Goal: Check status: Check status

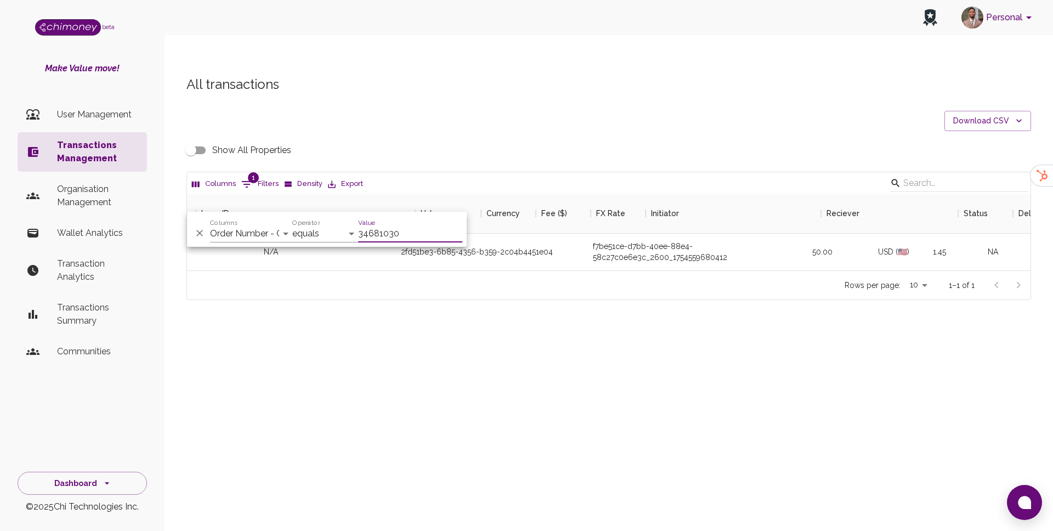
select select "payout.order.orderNumber"
select select "equals"
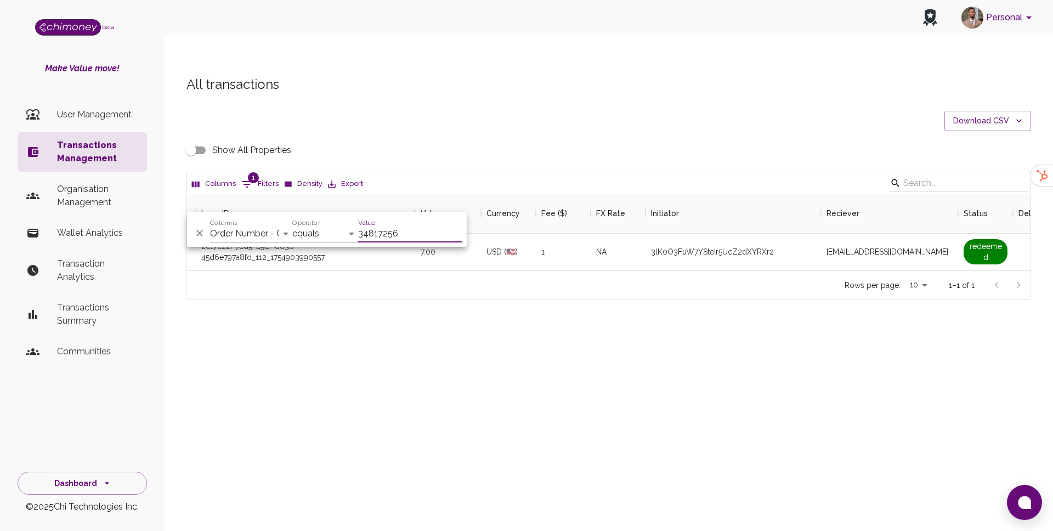
type input "34817256"
click at [566, 345] on div "Personal beta Make Value move! User Management Transactions Management Organisa…" at bounding box center [526, 287] width 1053 height 531
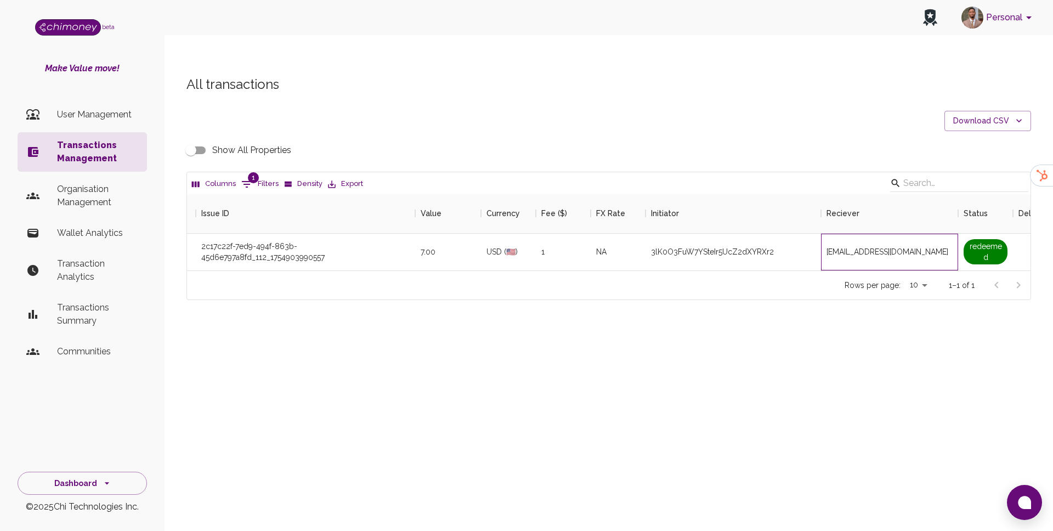
click at [878, 246] on span "[EMAIL_ADDRESS][DOMAIN_NAME]" at bounding box center [887, 251] width 122 height 11
copy span "[EMAIL_ADDRESS][DOMAIN_NAME]"
click at [265, 175] on button "1 Filters" at bounding box center [260, 184] width 43 height 18
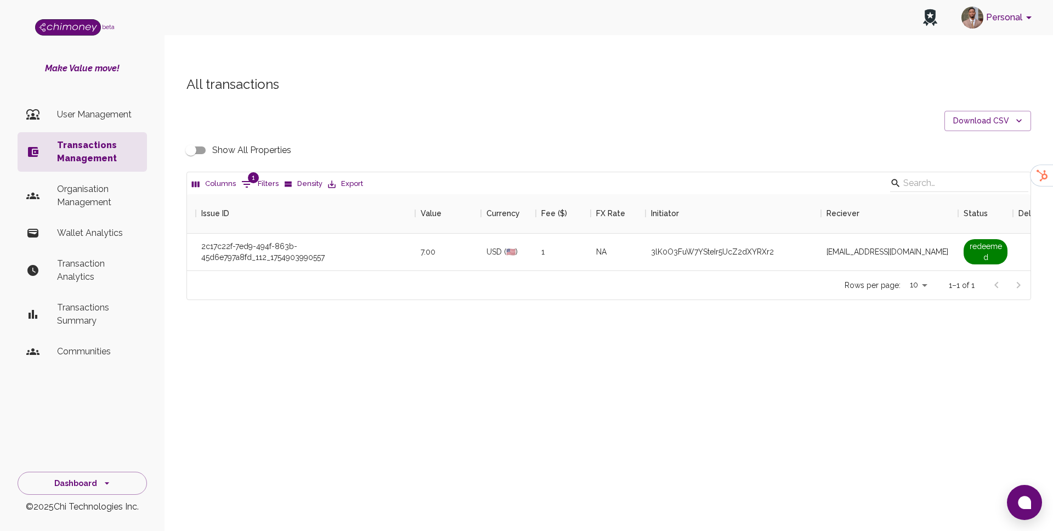
select select "payout.order.orderNumber"
select select "equals"
click at [404, 239] on input "34817256" at bounding box center [410, 234] width 104 height 18
type input "34824909"
click at [486, 318] on div "All transactions Download CSV Show All Properties Columns 1 Filters Density Exp…" at bounding box center [608, 206] width 888 height 314
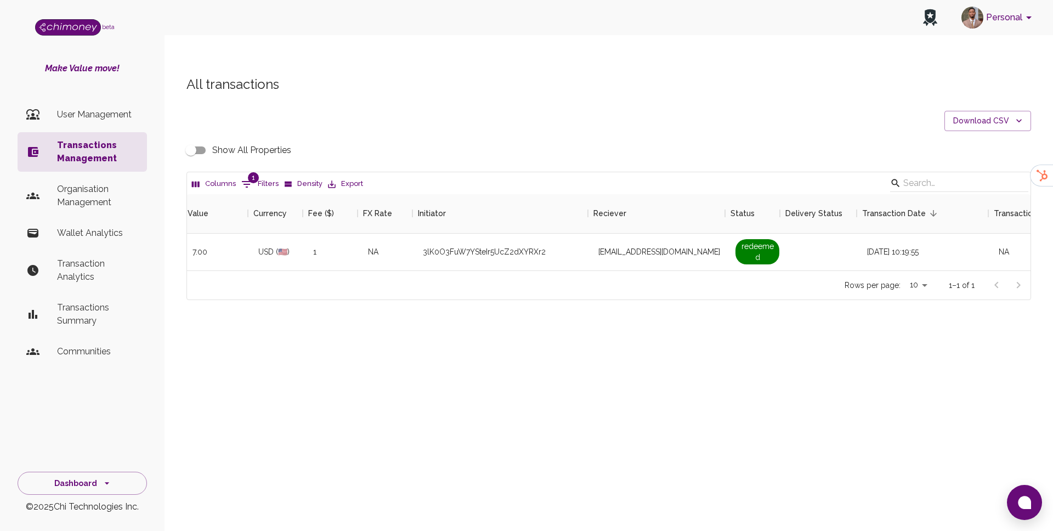
scroll to position [0, 627]
